Goal: Task Accomplishment & Management: Manage account settings

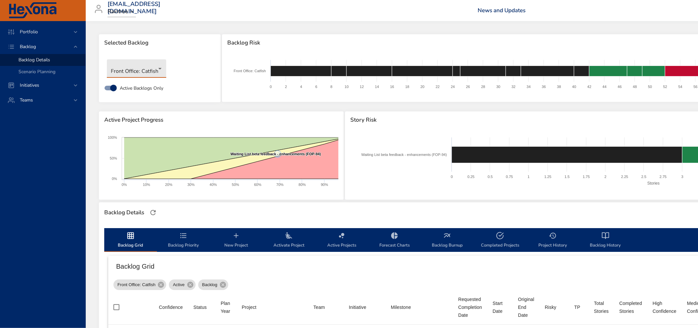
click at [172, 62] on div "Front Office: Catfish" at bounding box center [160, 68] width 112 height 25
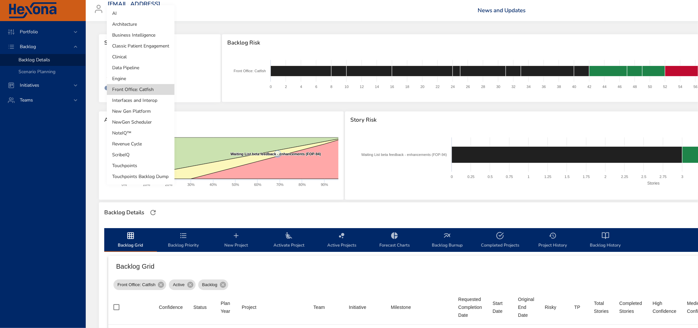
click at [146, 66] on body "Portfolio Backlog Backlog Details Scenario Planning Initiatives Teams [EMAIL_AD…" at bounding box center [349, 164] width 698 height 328
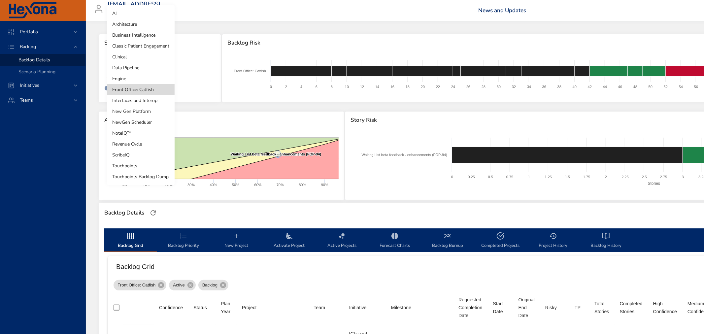
click at [146, 66] on li "Data Pipeline" at bounding box center [141, 67] width 68 height 11
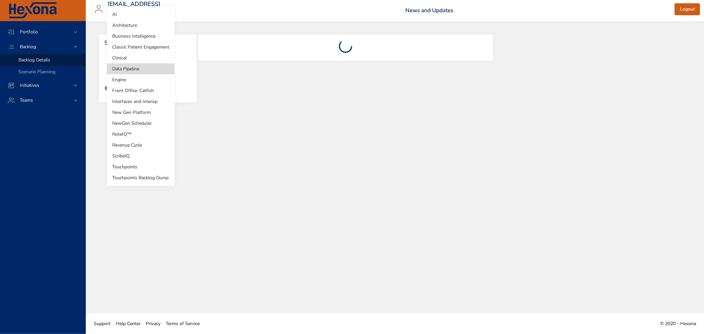
click at [133, 70] on body "Portfolio Backlog Backlog Details Scenario Planning Initiatives Teams [EMAIL_AD…" at bounding box center [352, 167] width 704 height 334
click at [144, 90] on li "Front Office: Catfish" at bounding box center [141, 90] width 68 height 11
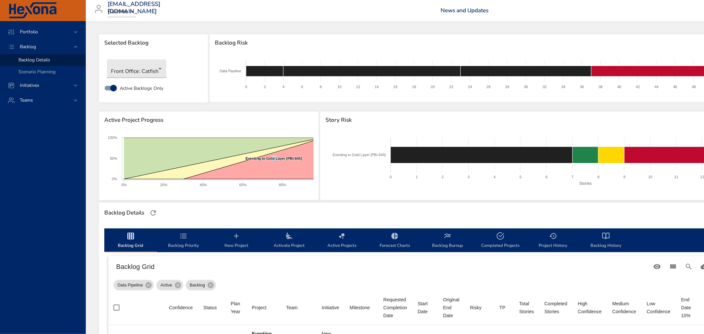
type input "*"
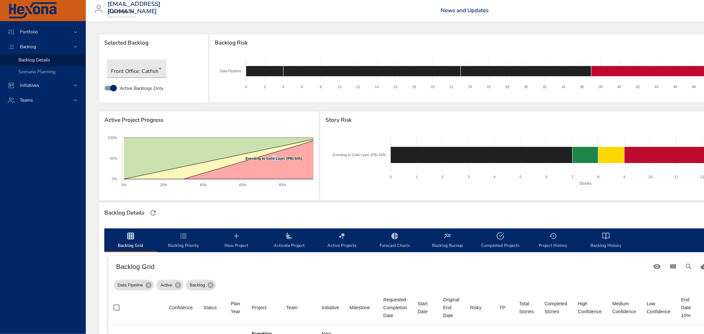
type input "*"
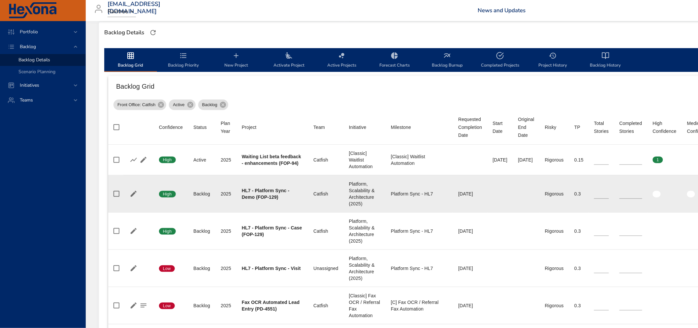
scroll to position [183, 0]
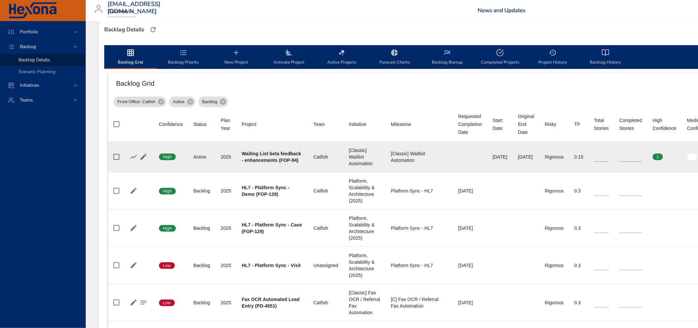
click at [642, 153] on input "*" at bounding box center [631, 157] width 23 height 10
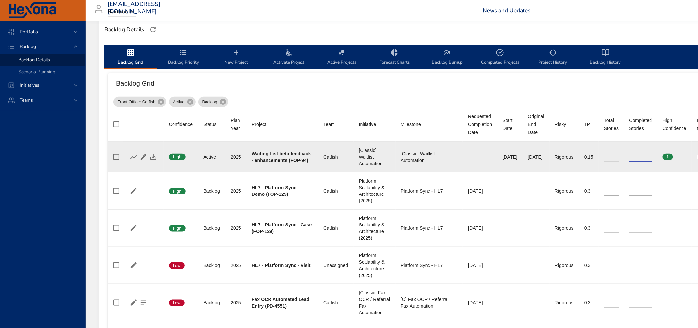
type input "*"
click at [652, 155] on input "*" at bounding box center [640, 157] width 23 height 10
click at [151, 156] on icon "button" at bounding box center [153, 157] width 8 height 8
